Goal: Task Accomplishment & Management: Complete application form

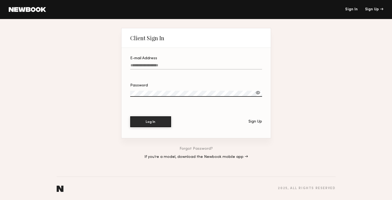
type input "**********"
click at [150, 122] on button "Log In" at bounding box center [150, 122] width 41 height 11
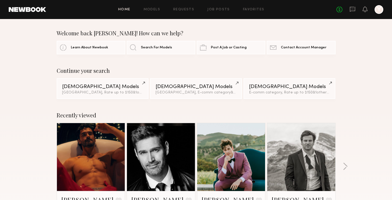
click at [209, 12] on div "Home Models Requests Job Posts Favorites Sign Out No fees up to $5,000 Y" at bounding box center [214, 9] width 337 height 9
click at [213, 8] on link "Job Posts" at bounding box center [218, 10] width 23 height 4
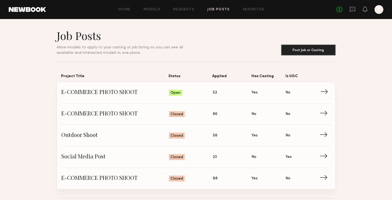
click at [122, 93] on span "E-COMMERCE PHOTO SHOOT" at bounding box center [115, 93] width 108 height 8
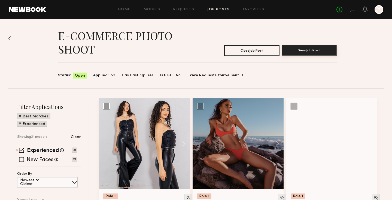
click at [296, 50] on button "View Job Post" at bounding box center [309, 50] width 55 height 11
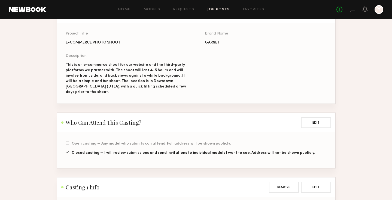
scroll to position [71, 0]
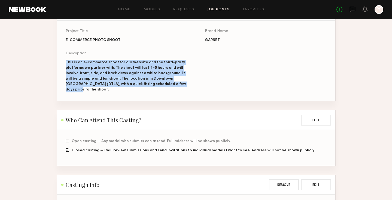
drag, startPoint x: 65, startPoint y: 61, endPoint x: 175, endPoint y: 86, distance: 112.7
click at [175, 86] on section "Project Title E-COMMERCE PHOTO SHOOT Brand Name GARNET Description This is an e…" at bounding box center [196, 61] width 278 height 81
click at [179, 85] on div "This is an e-commerce shoot for our website and the third-party platforms we pa…" at bounding box center [127, 76] width 122 height 33
drag, startPoint x: 180, startPoint y: 85, endPoint x: 60, endPoint y: 59, distance: 122.6
click at [60, 59] on section "Project Title E-COMMERCE PHOTO SHOOT Brand Name GARNET Description This is an e…" at bounding box center [196, 61] width 278 height 81
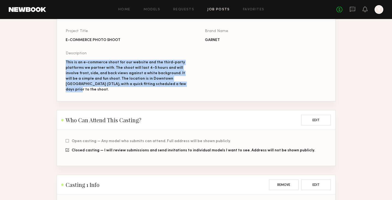
copy div "This is an e-commerce shoot for our website and the third-party platforms we pa…"
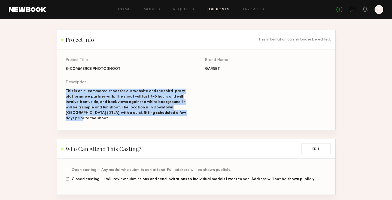
copy div "This is an e-commerce shoot for our website and the third-party platforms we pa…"
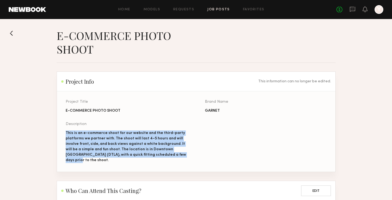
scroll to position [0, 0]
click at [212, 11] on div "Home Models Requests Job Posts Favorites Sign Out No fees up to $5,000 Y" at bounding box center [214, 9] width 337 height 9
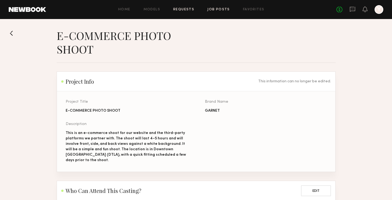
click at [179, 9] on link "Requests" at bounding box center [183, 10] width 21 height 4
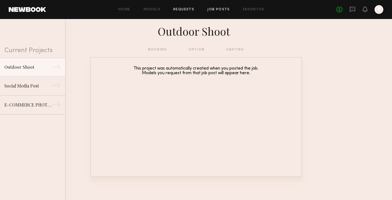
click at [216, 10] on link "Job Posts" at bounding box center [218, 10] width 23 height 4
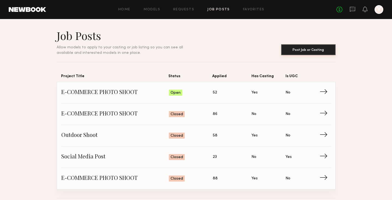
click at [294, 48] on button "Post Job or Casting" at bounding box center [308, 49] width 54 height 11
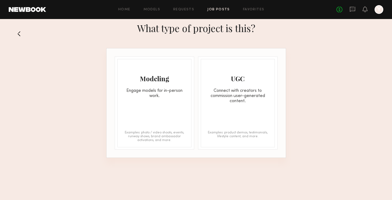
click at [155, 94] on div "Engage models for in-person work." at bounding box center [155, 94] width 74 height 10
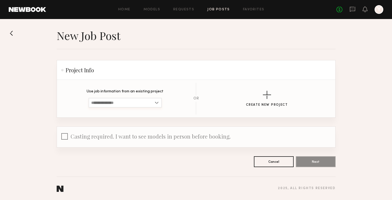
click at [134, 102] on input at bounding box center [125, 103] width 73 height 10
click at [133, 121] on span "E-COMMERCE PHOTO SHOOT" at bounding box center [118, 121] width 55 height 4
type input "**********"
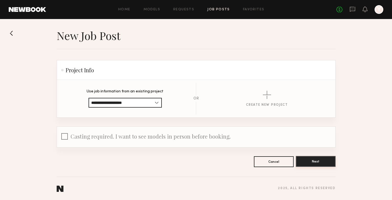
click at [318, 166] on button "Next" at bounding box center [316, 161] width 40 height 11
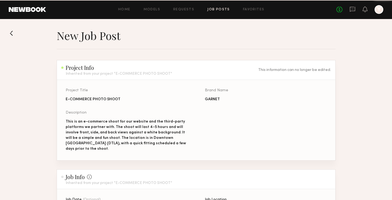
scroll to position [245, 0]
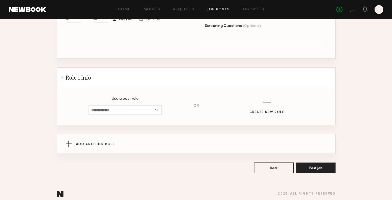
click at [109, 100] on section "Use a past role Male, 30–40, All ethnicities" at bounding box center [125, 106] width 73 height 18
click at [110, 105] on input at bounding box center [125, 110] width 73 height 10
click at [113, 118] on span "Male, 30–40, All ethnicities" at bounding box center [125, 120] width 68 height 4
type input "**********"
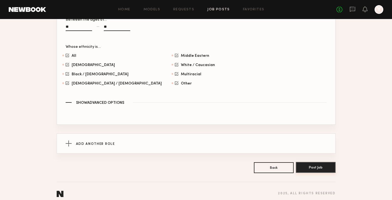
scroll to position [390, 0]
click at [310, 163] on button "Post Job" at bounding box center [316, 168] width 40 height 11
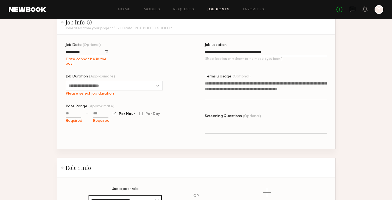
scroll to position [156, 0]
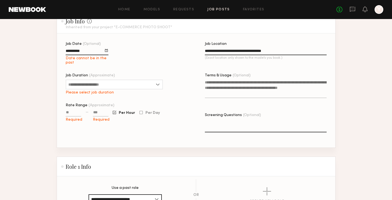
click at [106, 49] on div at bounding box center [106, 50] width 3 height 3
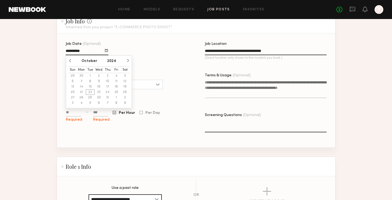
click at [126, 59] on button "button" at bounding box center [127, 60] width 3 height 3
click at [70, 59] on button "button" at bounding box center [69, 60] width 3 height 3
click at [85, 50] on input "**********" at bounding box center [87, 52] width 43 height 6
click at [85, 49] on input "**********" at bounding box center [87, 52] width 43 height 6
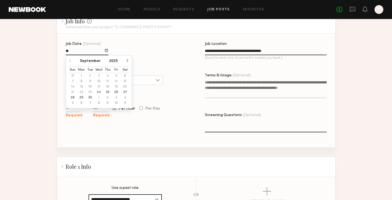
type input "*"
click at [141, 45] on div "Job Date (Optional) September 2025 Sun Mon Tue Wed Thu Fri Sat 31 1 2 3 4 5 6 7…" at bounding box center [127, 95] width 122 height 106
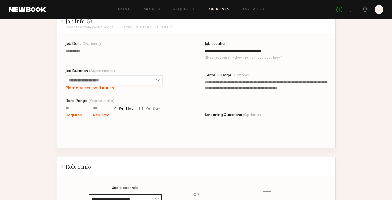
click at [103, 75] on input "Job Duration (Approximate)" at bounding box center [114, 80] width 97 height 10
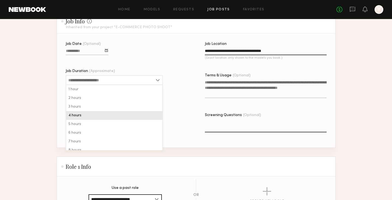
click at [101, 113] on div "4 hours" at bounding box center [114, 115] width 96 height 9
type input "*******"
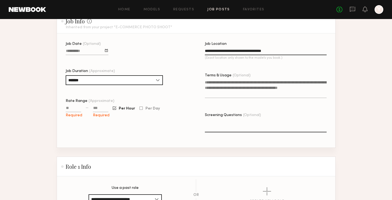
click at [71, 106] on input "Rate Range (Approximate)" at bounding box center [74, 109] width 16 height 6
click at [73, 106] on input "Rate Range (Approximate)" at bounding box center [74, 109] width 16 height 6
type input "****"
click at [129, 121] on div "Job Date (Optional) Job Duration (Approximate) ******* 1 hour 2 hours 3 hours 4…" at bounding box center [127, 95] width 122 height 106
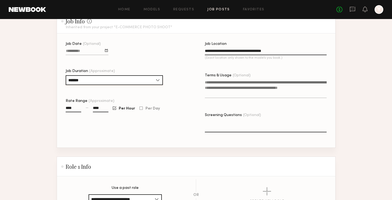
click at [122, 77] on input "*******" at bounding box center [114, 80] width 97 height 10
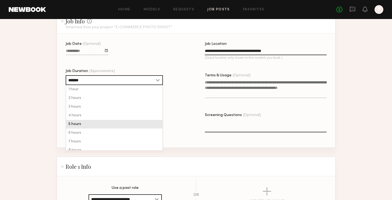
click at [112, 120] on div "5 hours" at bounding box center [114, 124] width 96 height 9
type input "*******"
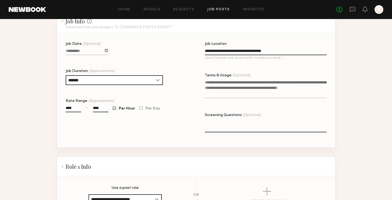
click at [187, 89] on div "Job Date (Optional) Job Duration (Approximate) ******* 1 hour 2 hours 3 hours 4…" at bounding box center [127, 95] width 122 height 106
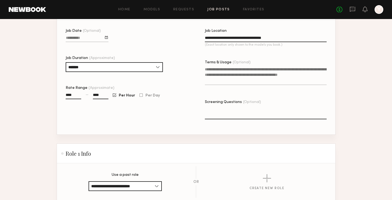
scroll to position [174, 0]
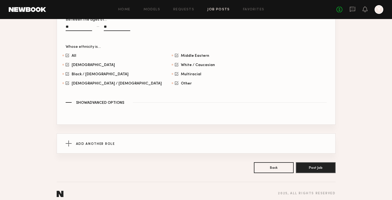
click at [308, 163] on button "Post Job" at bounding box center [316, 168] width 40 height 11
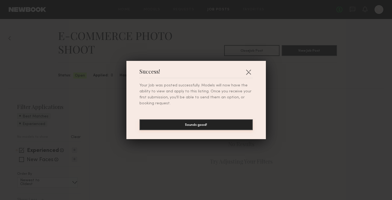
click at [196, 125] on button "Sounds good!" at bounding box center [195, 125] width 113 height 11
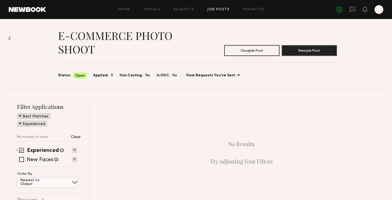
click at [222, 10] on link "Job Posts" at bounding box center [218, 10] width 23 height 4
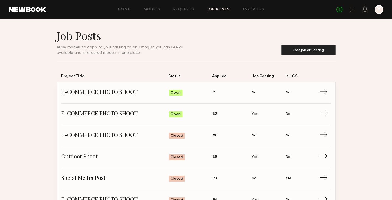
click at [326, 112] on span "→" at bounding box center [325, 114] width 11 height 8
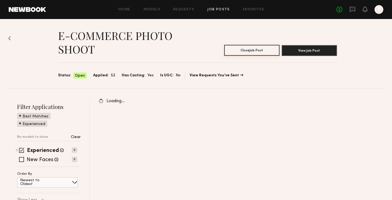
click at [264, 54] on button "Close Job Post" at bounding box center [251, 50] width 55 height 11
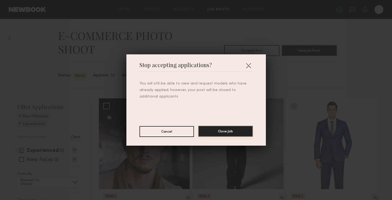
click at [227, 132] on button "Close Job" at bounding box center [225, 131] width 54 height 11
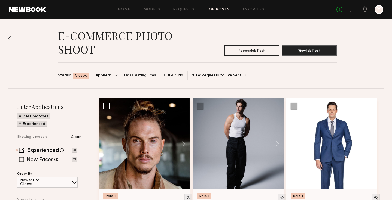
click at [218, 11] on link "Job Posts" at bounding box center [218, 10] width 23 height 4
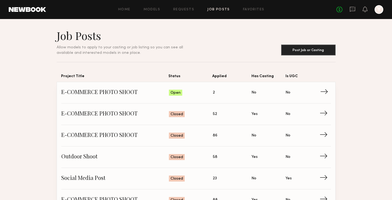
click at [203, 103] on link "E-COMMERCE PHOTO SHOOT Status: Open Applied: 2 Has Casting: No Is UGC: No →" at bounding box center [196, 93] width 270 height 22
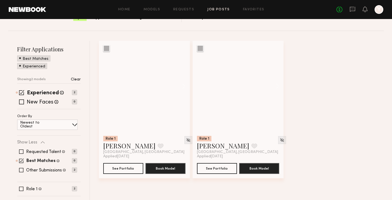
scroll to position [60, 0]
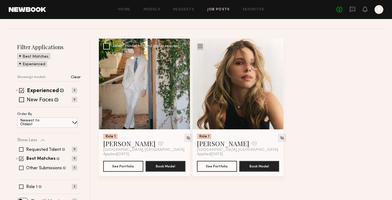
click at [157, 93] on div at bounding box center [144, 84] width 91 height 91
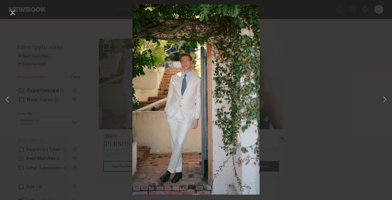
click at [318, 121] on div "1 of 4" at bounding box center [196, 100] width 392 height 200
click at [105, 136] on div "1 of 4" at bounding box center [196, 100] width 392 height 200
click at [310, 29] on div "1 of 4" at bounding box center [196, 100] width 392 height 200
click at [108, 36] on div "1 of 4" at bounding box center [196, 100] width 392 height 200
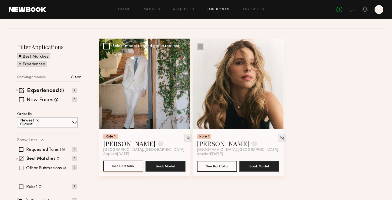
click at [129, 164] on button "See Portfolio" at bounding box center [123, 166] width 40 height 11
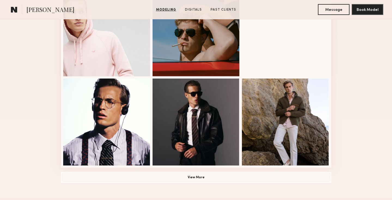
scroll to position [348, 0]
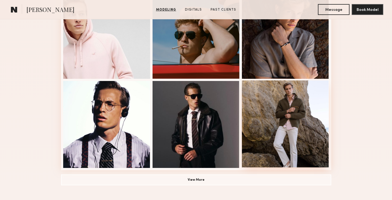
click at [316, 117] on div at bounding box center [285, 124] width 87 height 87
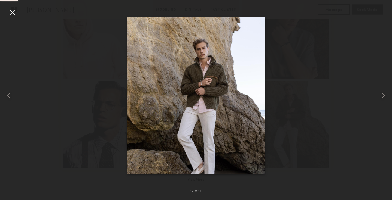
click at [329, 106] on div at bounding box center [196, 96] width 392 height 174
click at [366, 65] on div at bounding box center [196, 96] width 392 height 174
click at [16, 12] on div at bounding box center [12, 12] width 9 height 9
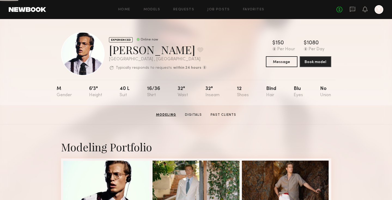
scroll to position [0, 0]
click at [276, 67] on common-button "Message" at bounding box center [282, 61] width 32 height 11
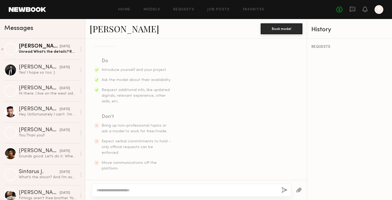
scroll to position [75, 0]
click at [133, 189] on textarea at bounding box center [186, 190] width 181 height 5
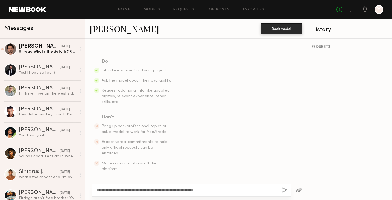
type textarea "**********"
click at [285, 191] on button "button" at bounding box center [284, 190] width 6 height 7
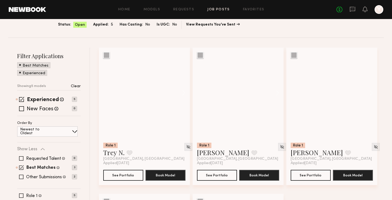
scroll to position [51, 0]
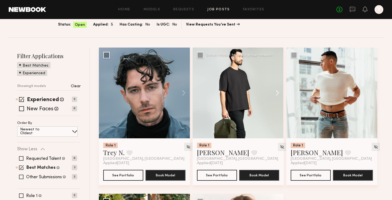
click at [276, 92] on button at bounding box center [274, 93] width 17 height 91
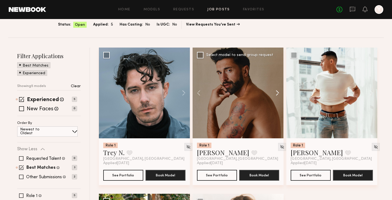
click at [276, 92] on button at bounding box center [274, 93] width 17 height 91
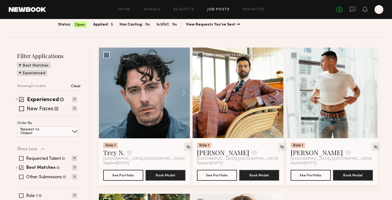
click at [276, 92] on button at bounding box center [274, 93] width 17 height 91
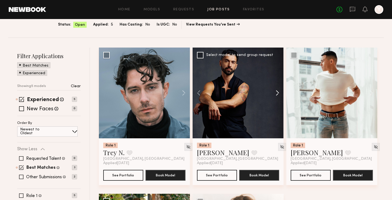
click at [276, 92] on button at bounding box center [274, 93] width 17 height 91
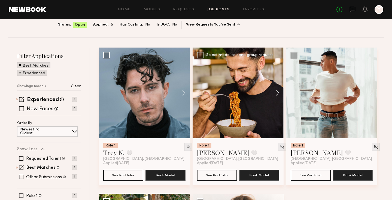
click at [276, 92] on button at bounding box center [274, 93] width 17 height 91
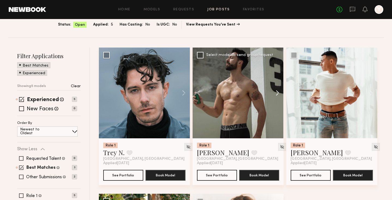
click at [276, 92] on button at bounding box center [274, 93] width 17 height 91
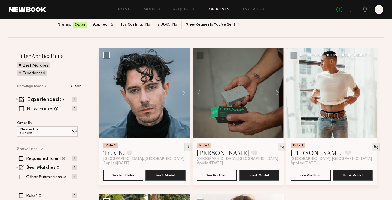
click at [372, 92] on button at bounding box center [368, 93] width 17 height 91
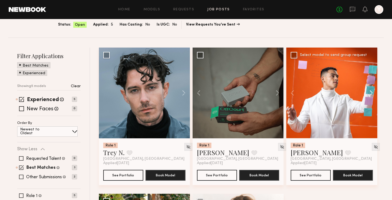
click at [372, 92] on button at bounding box center [368, 93] width 17 height 91
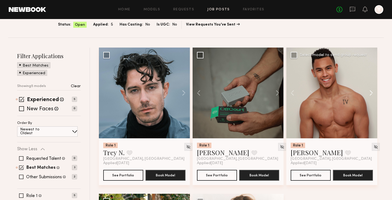
click at [372, 92] on button at bounding box center [368, 93] width 17 height 91
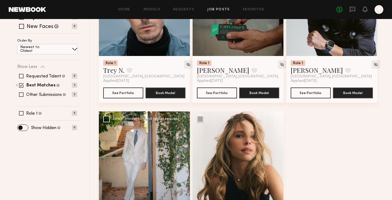
scroll to position [137, 0]
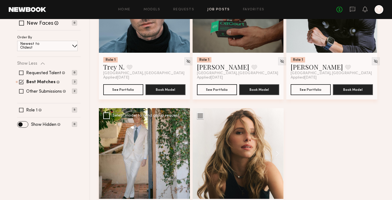
click at [142, 135] on div at bounding box center [144, 153] width 91 height 91
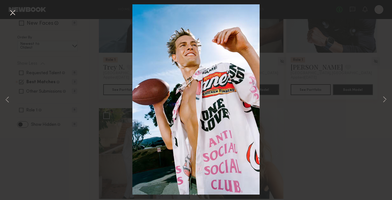
click at [97, 121] on div "4 of 4" at bounding box center [196, 100] width 392 height 200
click at [369, 13] on div "4 of 4" at bounding box center [196, 100] width 392 height 200
click at [15, 16] on button at bounding box center [12, 13] width 9 height 10
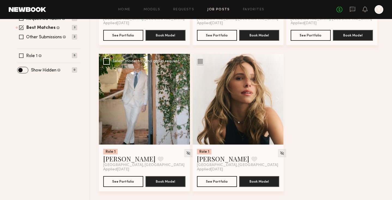
scroll to position [191, 0]
click at [138, 182] on button "See Portfolio" at bounding box center [123, 181] width 40 height 11
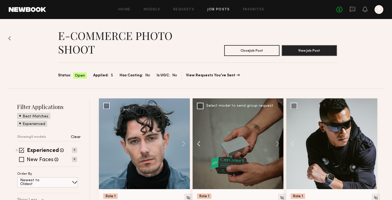
scroll to position [0, 0]
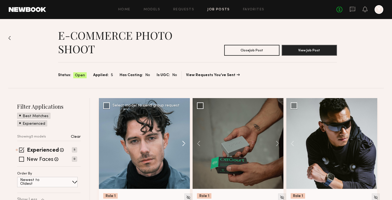
click at [185, 141] on button at bounding box center [180, 143] width 17 height 91
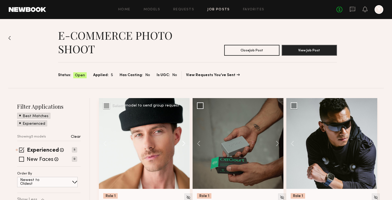
click at [185, 141] on button at bounding box center [180, 143] width 17 height 91
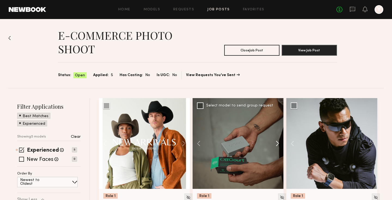
click at [277, 144] on button at bounding box center [274, 143] width 17 height 91
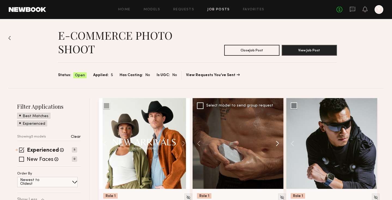
click at [277, 144] on button at bounding box center [274, 143] width 17 height 91
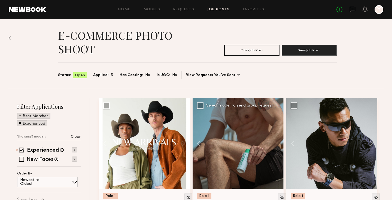
click at [277, 144] on div at bounding box center [238, 143] width 91 height 91
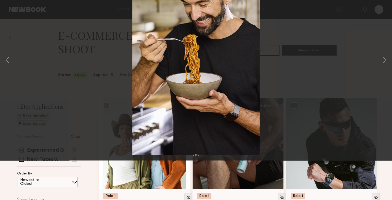
click at [297, 81] on div "9 of 9" at bounding box center [196, 100] width 392 height 200
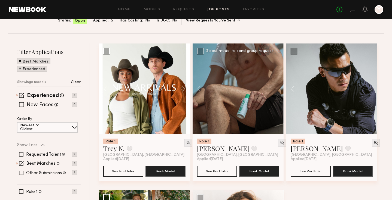
scroll to position [66, 0]
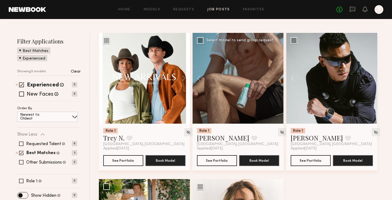
click at [217, 147] on span "Los Angeles, CA" at bounding box center [237, 144] width 81 height 4
click at [217, 159] on button "See Portfolio" at bounding box center [217, 160] width 40 height 11
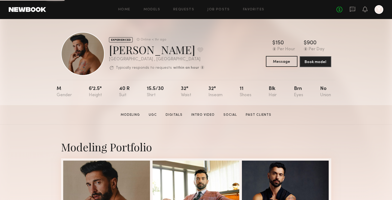
click at [284, 62] on button "Message" at bounding box center [282, 61] width 32 height 11
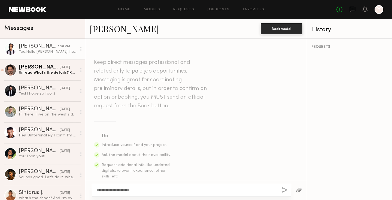
type textarea "**********"
click at [33, 49] on div "You: Hello Ryan, how are you doing? Thank you for your insterest in the job." at bounding box center [48, 51] width 58 height 5
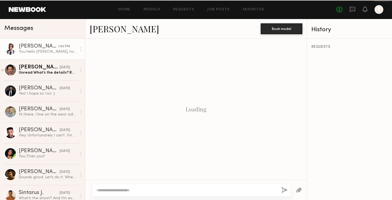
scroll to position [148, 0]
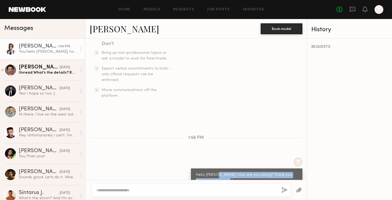
drag, startPoint x: 240, startPoint y: 170, endPoint x: 216, endPoint y: 163, distance: 25.6
click at [216, 172] on div "Hello Ryan, how are you doing? Thank you for your insterest in the job." at bounding box center [247, 178] width 102 height 13
copy div "how are you doing? Thank you for your insterest in the job."
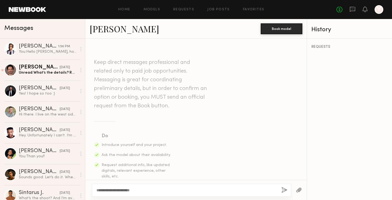
click at [143, 190] on textarea "**********" at bounding box center [186, 190] width 181 height 5
type textarea "**********"
click at [283, 192] on button "button" at bounding box center [284, 190] width 6 height 7
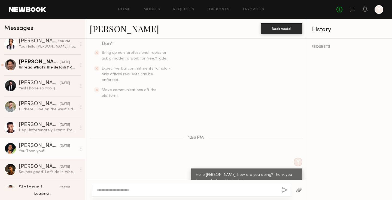
scroll to position [25, 0]
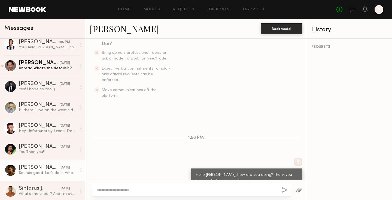
click at [38, 163] on link "Jacobo F. 03/12/2025 Sounds good. Let’s do it. When and where is the fitting?" at bounding box center [42, 170] width 85 height 21
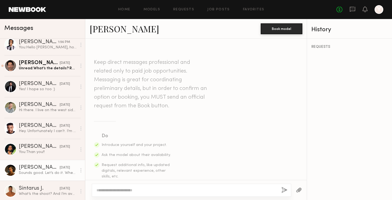
click at [111, 28] on link "Jacobo F." at bounding box center [124, 29] width 69 height 12
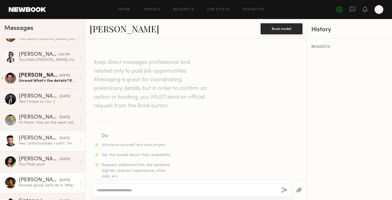
scroll to position [12, 0]
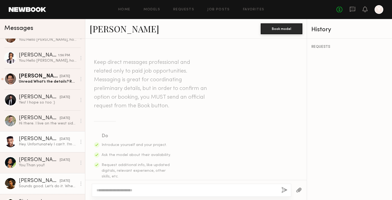
click at [32, 145] on div "Hey. Unfortunately I can’t. I’m booked and away right now. I’m free the 21-27" at bounding box center [48, 144] width 58 height 5
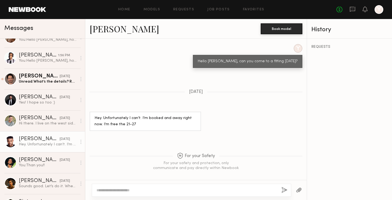
scroll to position [454, 0]
click at [103, 30] on link "Zach S." at bounding box center [124, 29] width 69 height 12
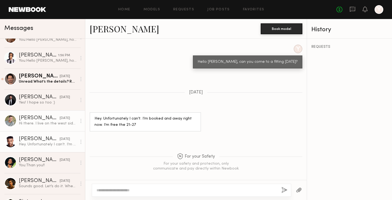
click at [35, 125] on div "Hi there. I live on the west side in Brentwood, so downtown won’t work for a fi…" at bounding box center [48, 123] width 58 height 5
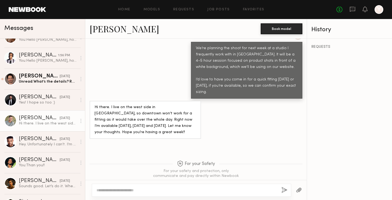
scroll to position [5, 0]
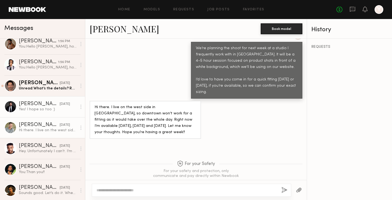
click at [34, 106] on div "Nick B." at bounding box center [39, 104] width 41 height 5
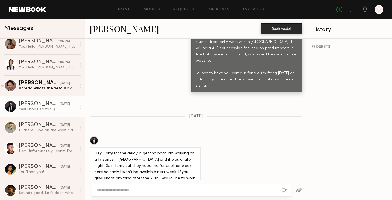
scroll to position [262, 0]
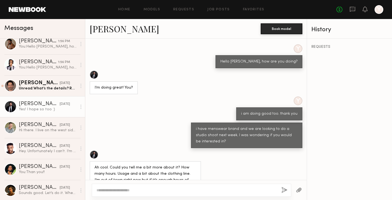
click at [96, 28] on link "Nick B." at bounding box center [124, 29] width 69 height 12
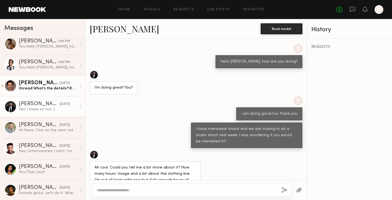
click at [35, 89] on div "Unread: What’s the details? Rate, and proposed work date ?" at bounding box center [48, 88] width 58 height 5
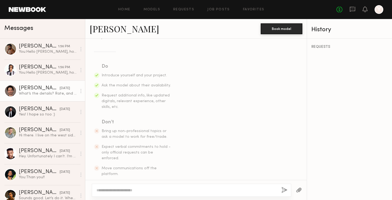
scroll to position [144, 0]
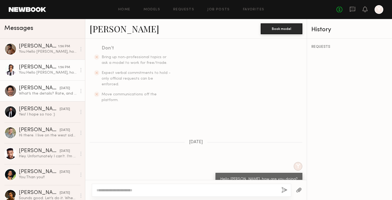
click at [38, 67] on div "Ryan B." at bounding box center [38, 67] width 39 height 5
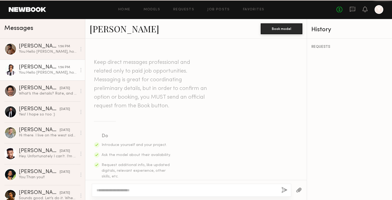
scroll to position [148, 0]
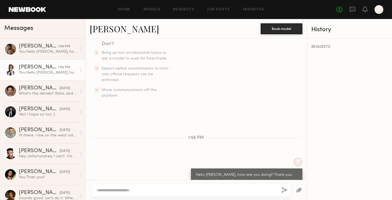
click at [352, 0] on header "Home Models Requests Job Posts Favorites Sign Out No fees up to $5,000 Y" at bounding box center [196, 9] width 392 height 19
